Goal: Task Accomplishment & Management: Manage account settings

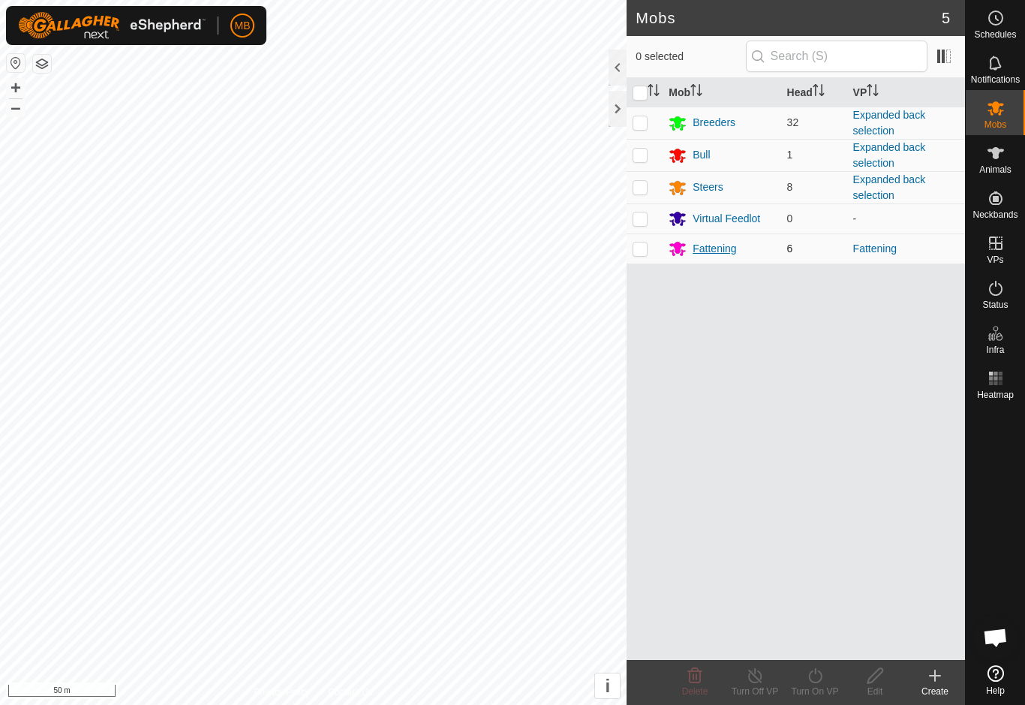
click at [716, 251] on div "Fattening" at bounding box center [715, 249] width 44 height 16
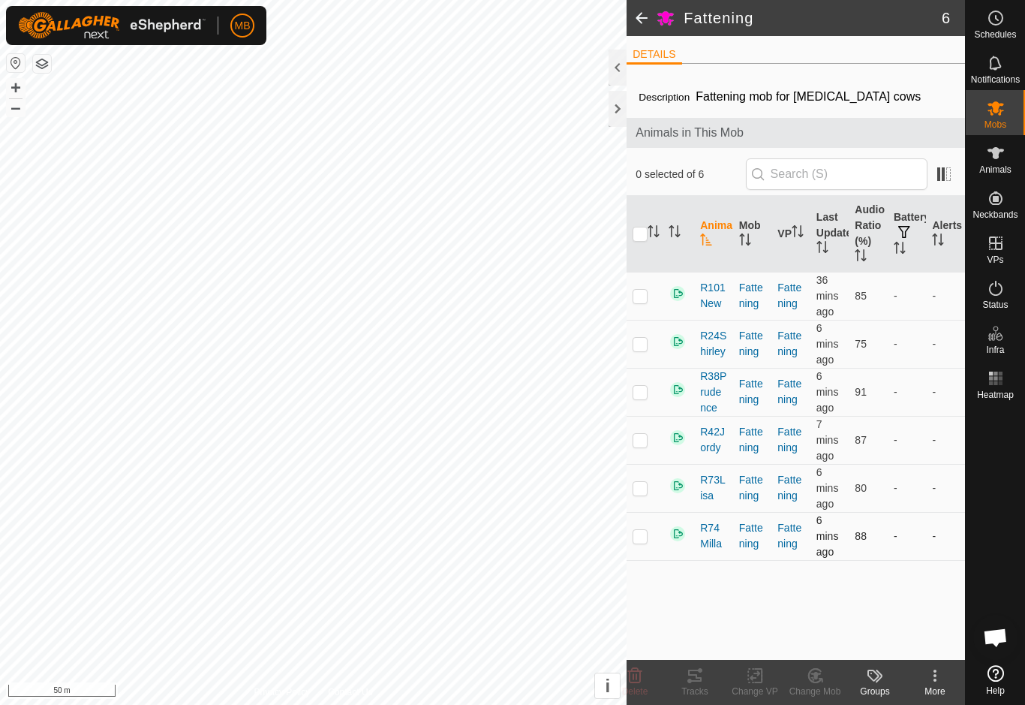
click at [635, 542] on p-checkbox at bounding box center [640, 536] width 15 height 12
checkbox input "true"
click at [701, 681] on icon at bounding box center [695, 676] width 14 height 12
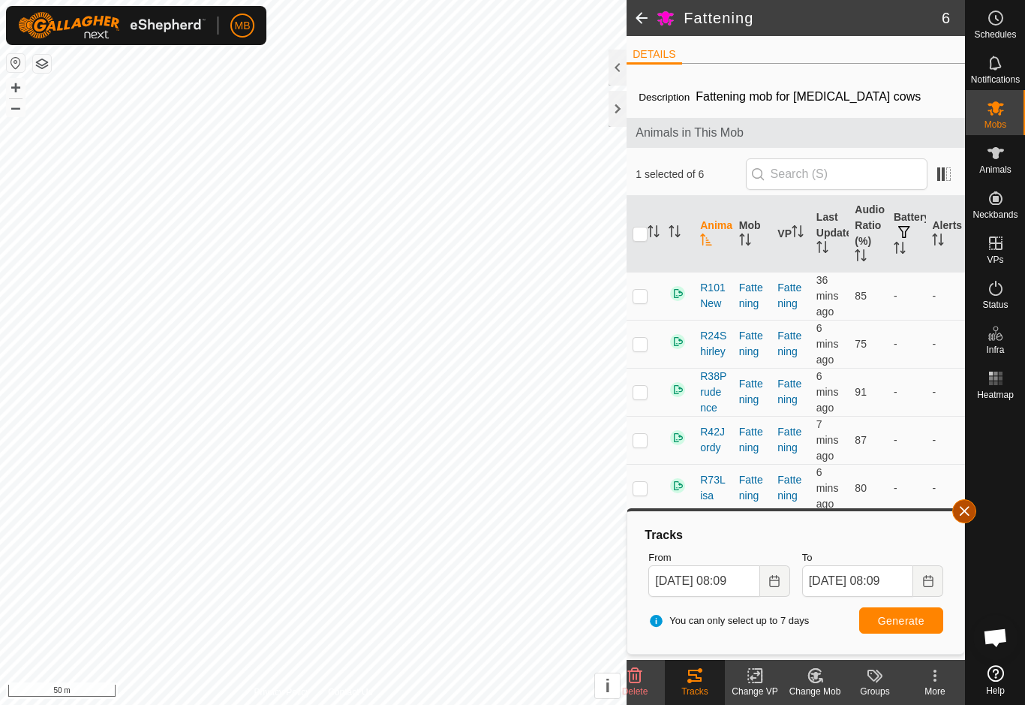
click at [955, 512] on button "button" at bounding box center [965, 511] width 24 height 24
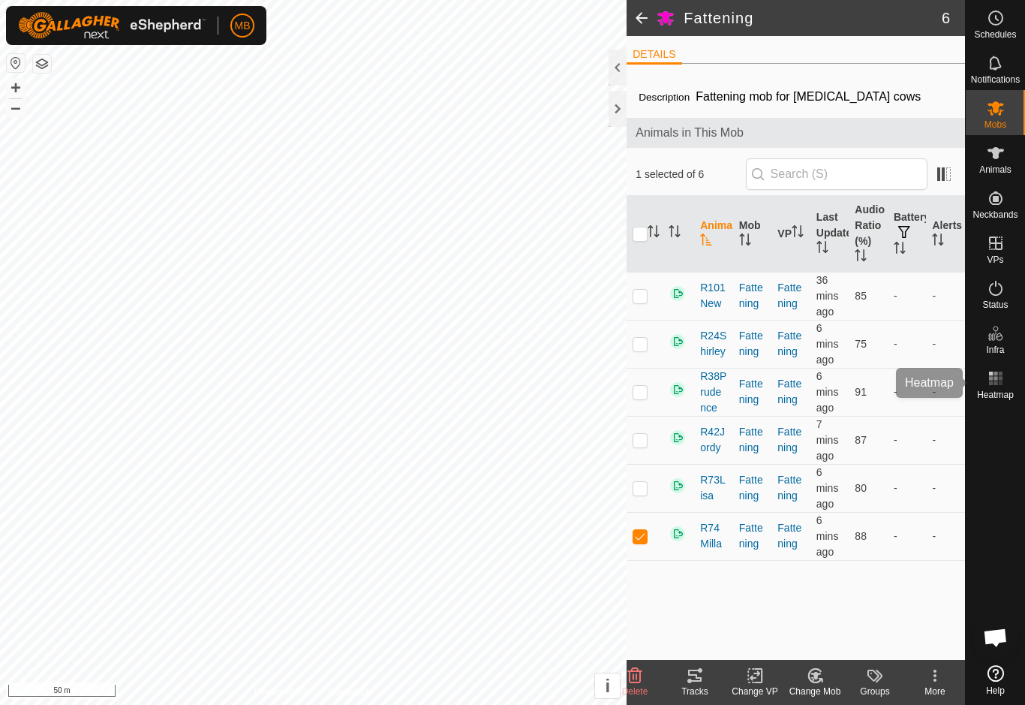
click at [1007, 387] on es-heatmap-svg-icon at bounding box center [996, 378] width 27 height 24
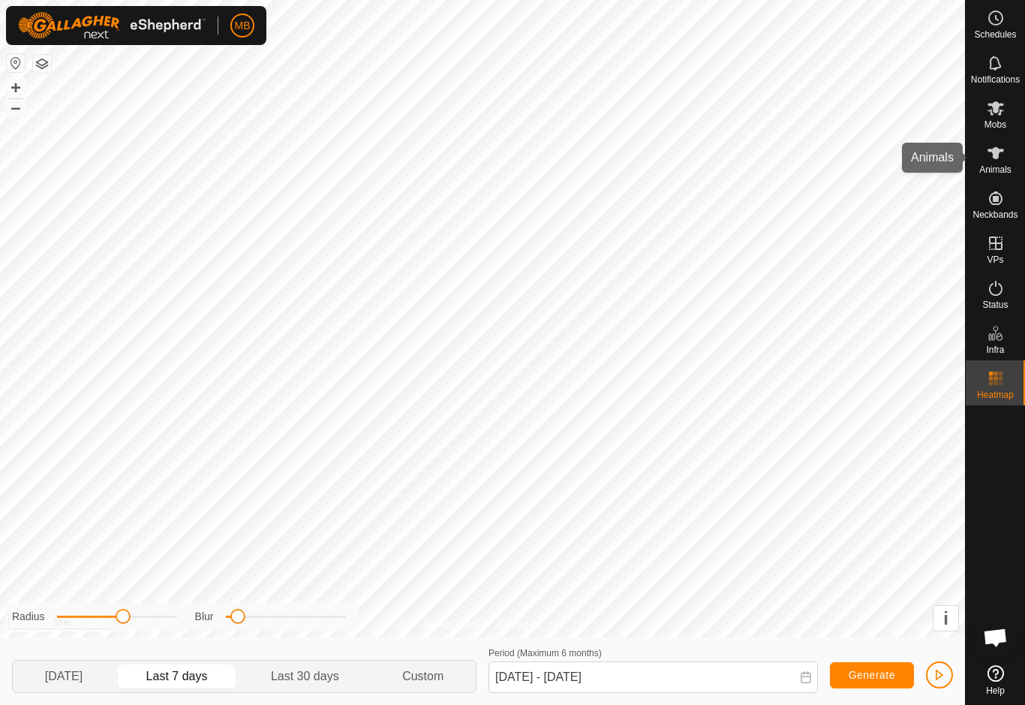
click at [998, 163] on es-animals-svg-icon at bounding box center [996, 153] width 27 height 24
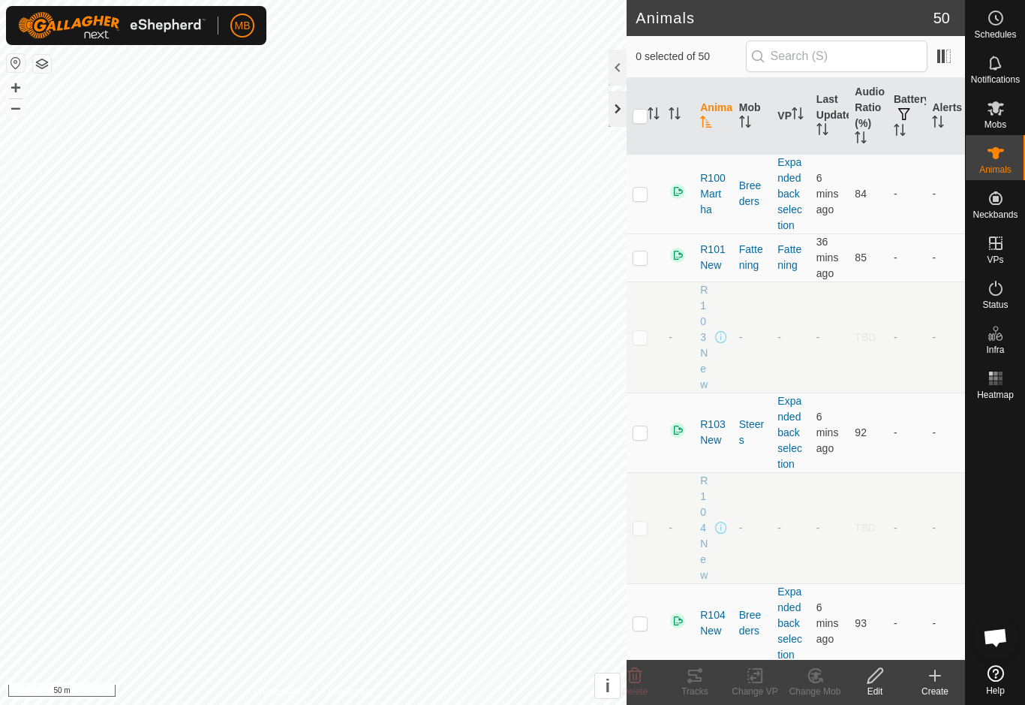
click at [609, 120] on div at bounding box center [618, 109] width 18 height 36
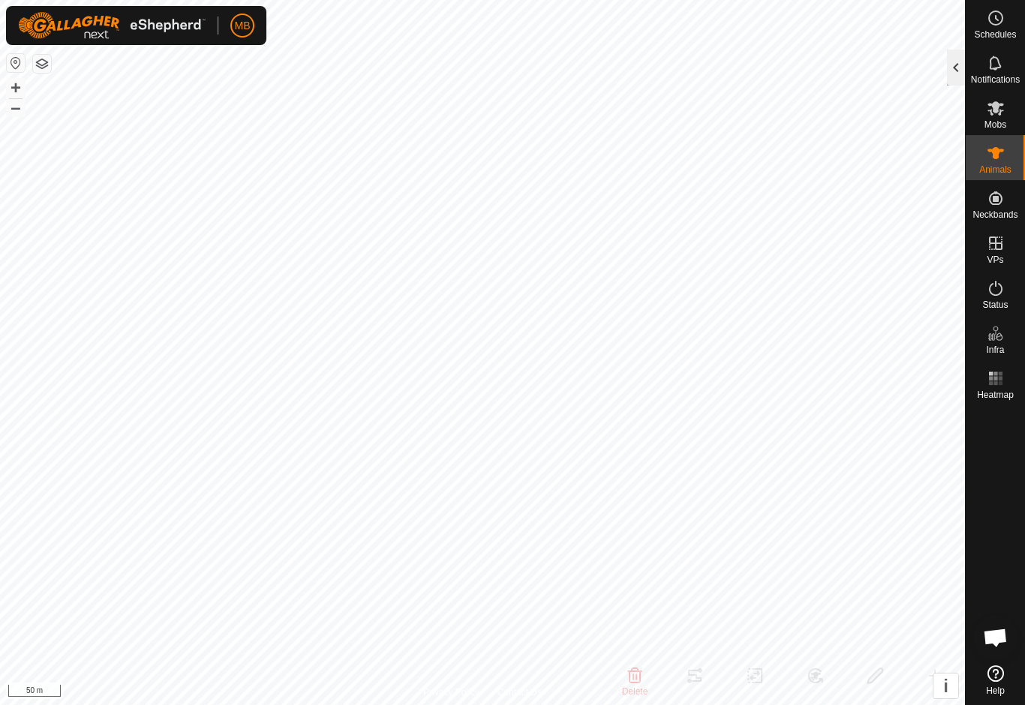
click at [957, 74] on div at bounding box center [956, 68] width 18 height 36
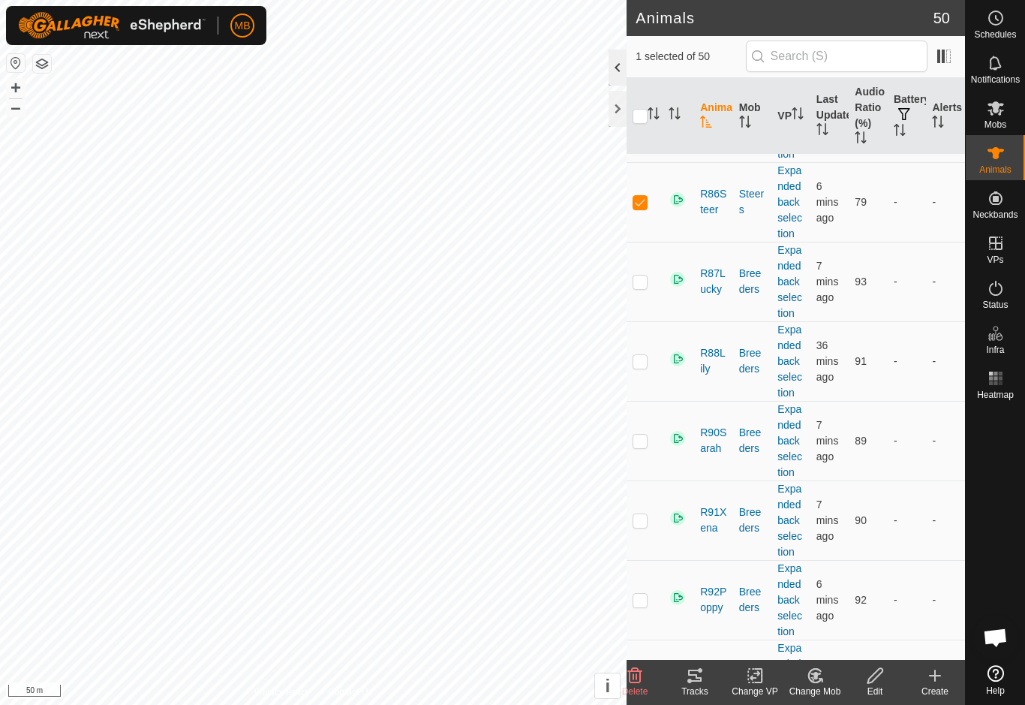
scroll to position [3078, 0]
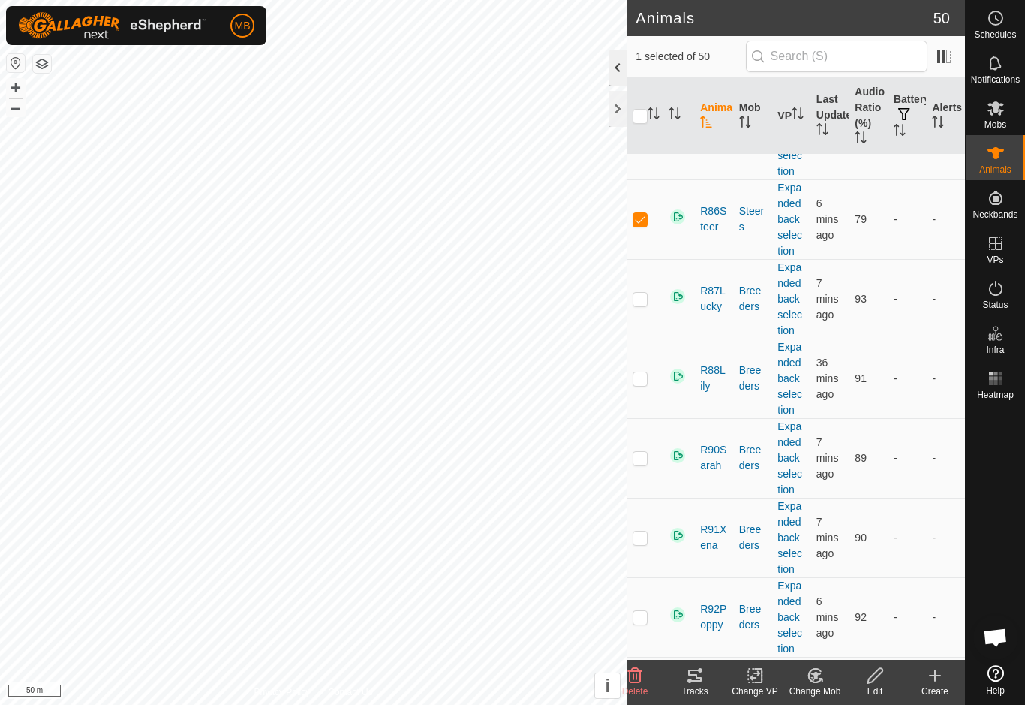
checkbox input "false"
checkbox input "true"
checkbox input "false"
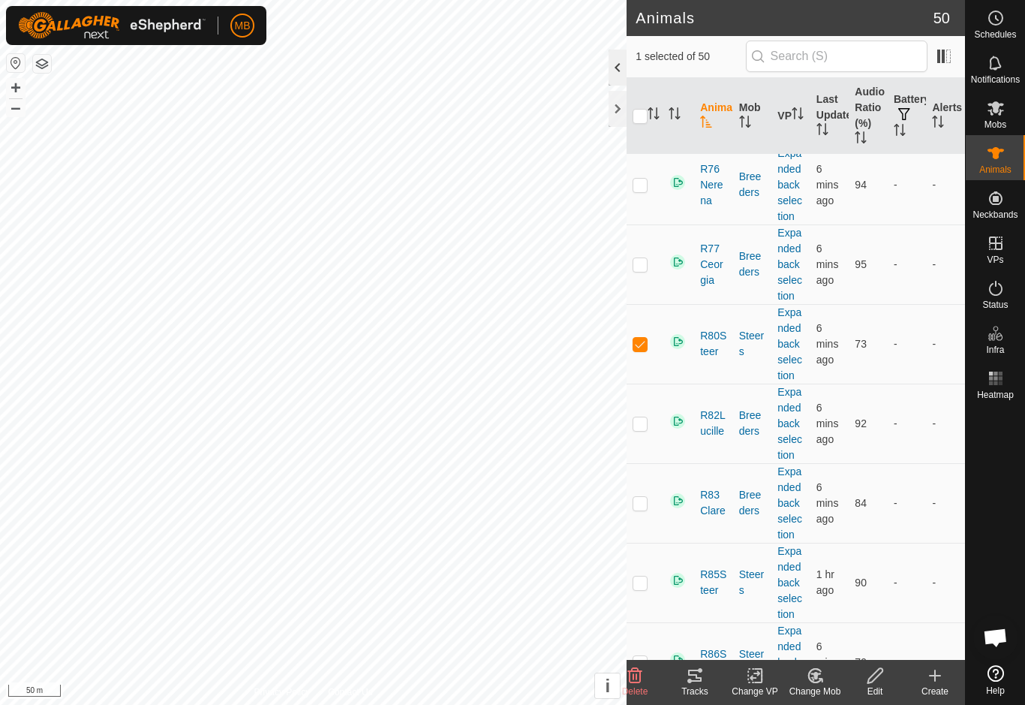
scroll to position [2633, 0]
click at [610, 111] on div at bounding box center [618, 109] width 18 height 36
